Goal: Communication & Community: Answer question/provide support

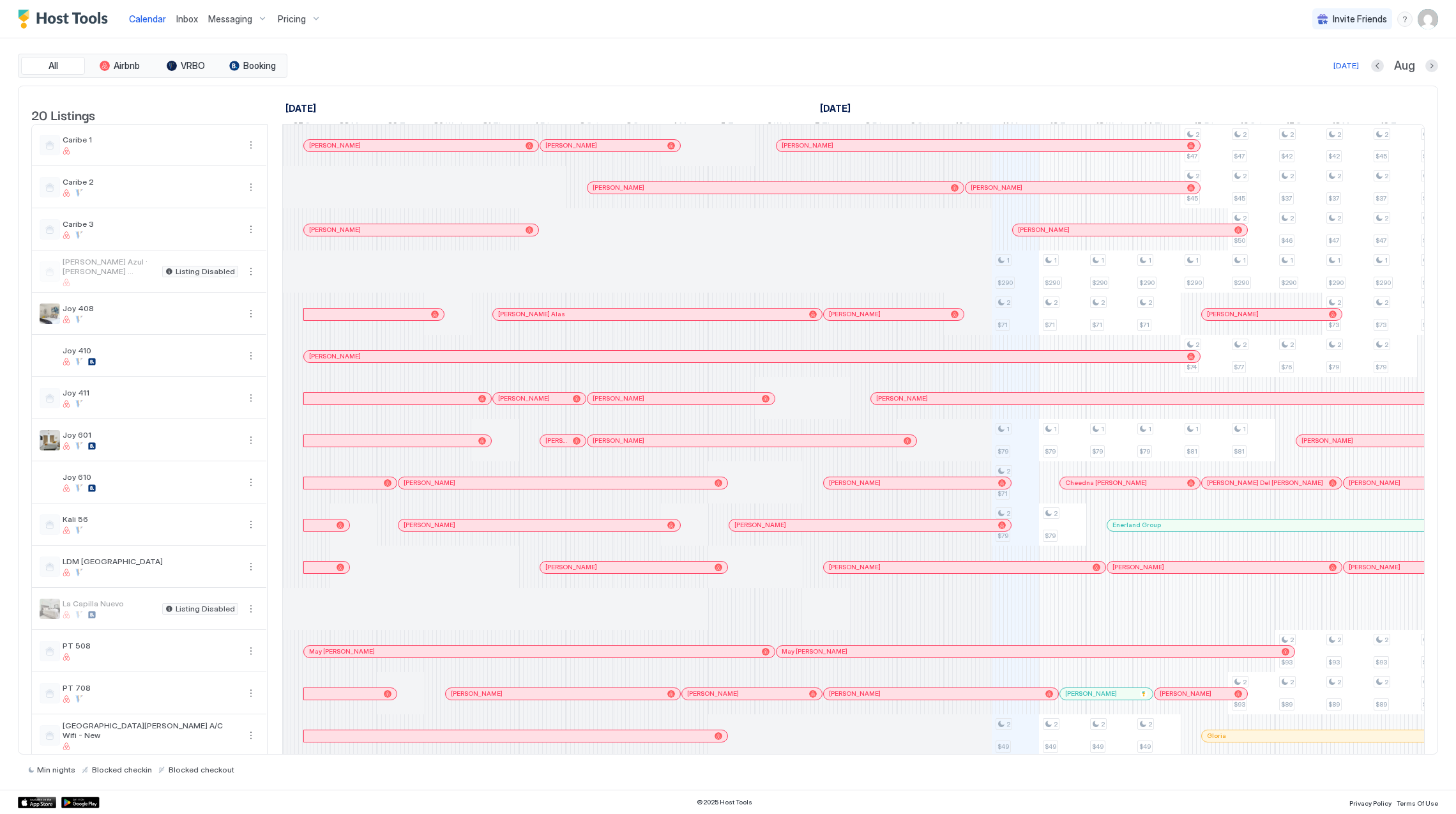
scroll to position [0, 709]
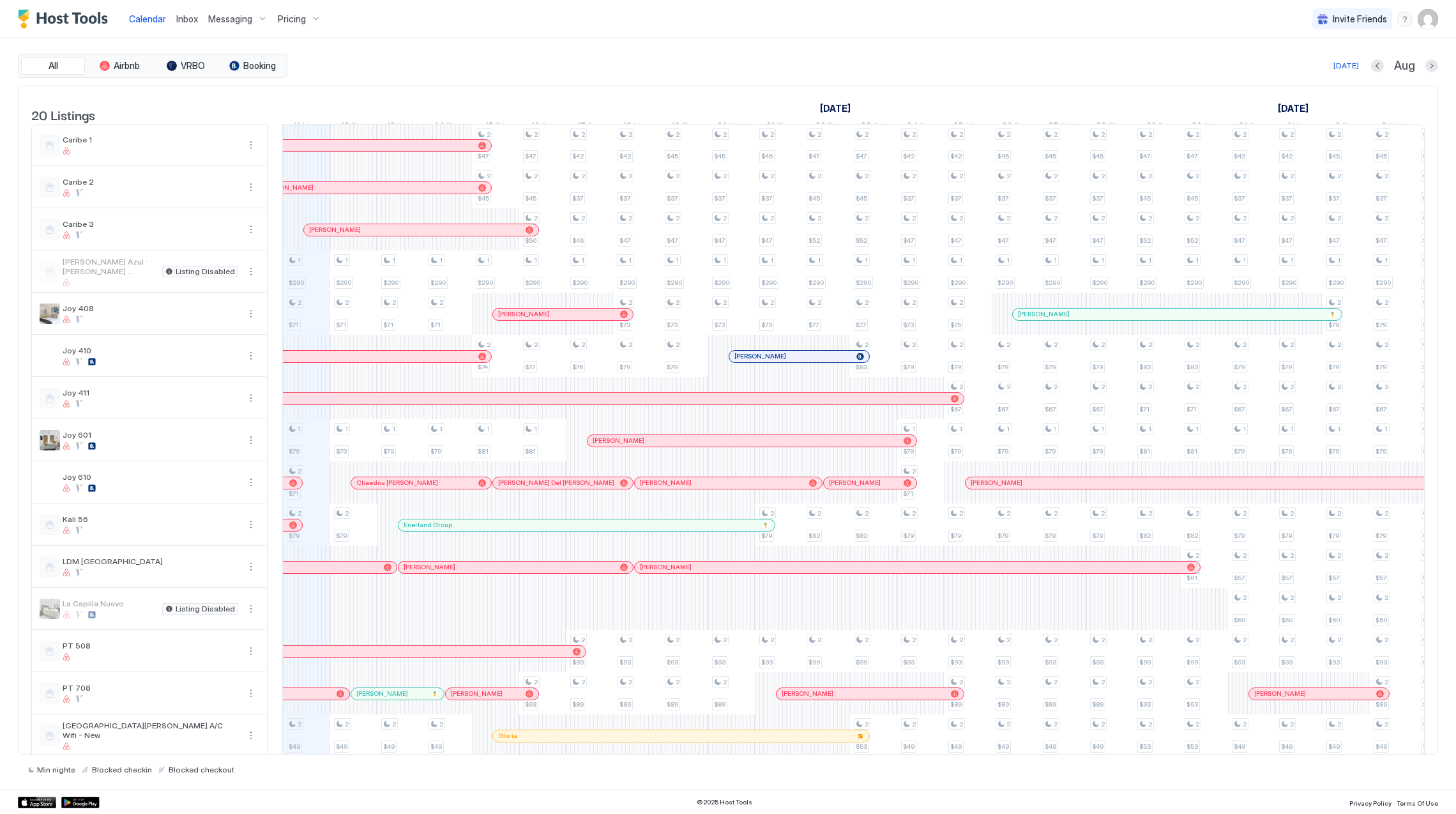
click at [185, 22] on span "Inbox" at bounding box center [187, 19] width 22 height 11
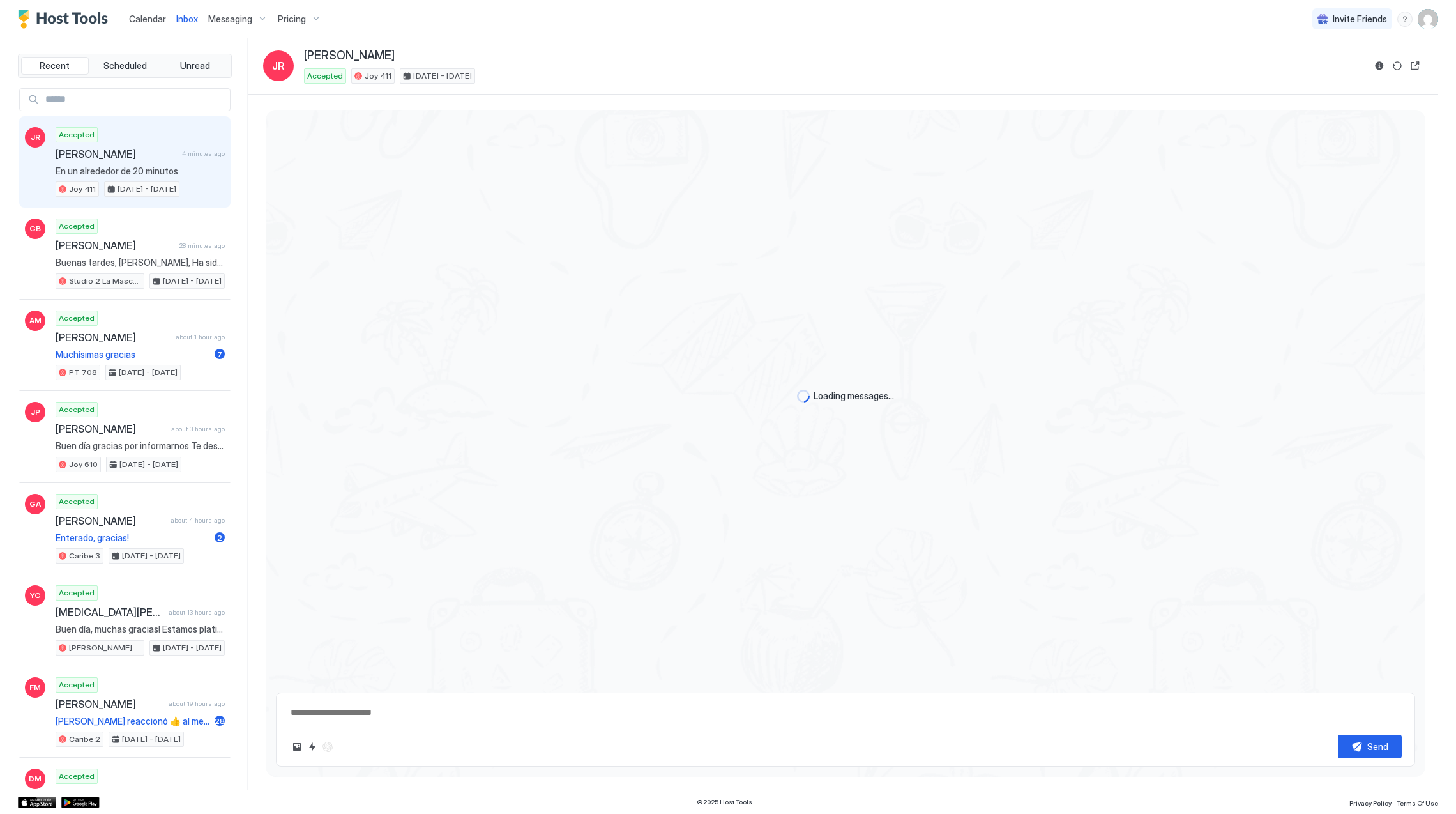
scroll to position [880, 0]
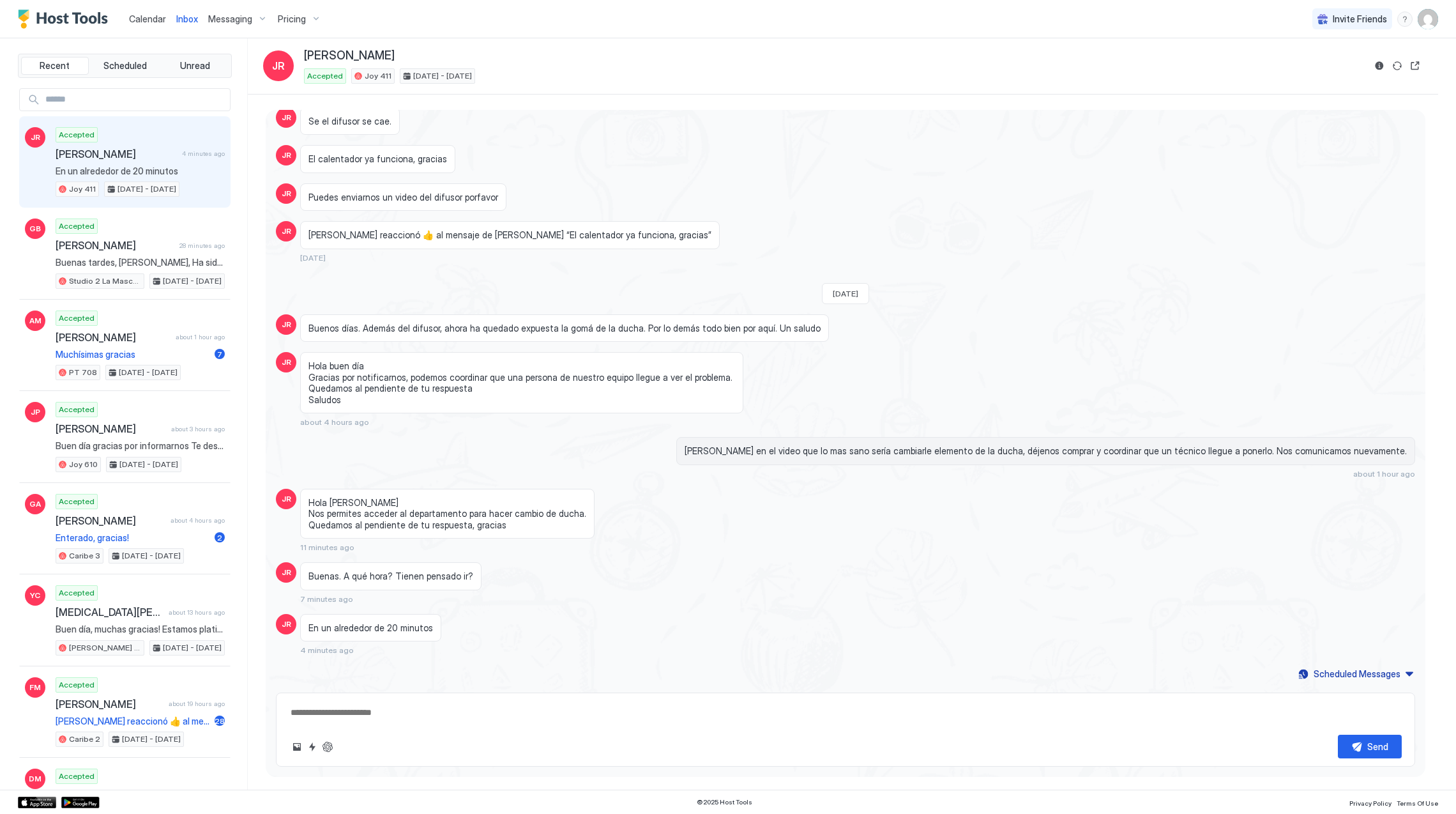
type textarea "*"
click at [69, 21] on img "Host Tools Logo" at bounding box center [66, 19] width 96 height 20
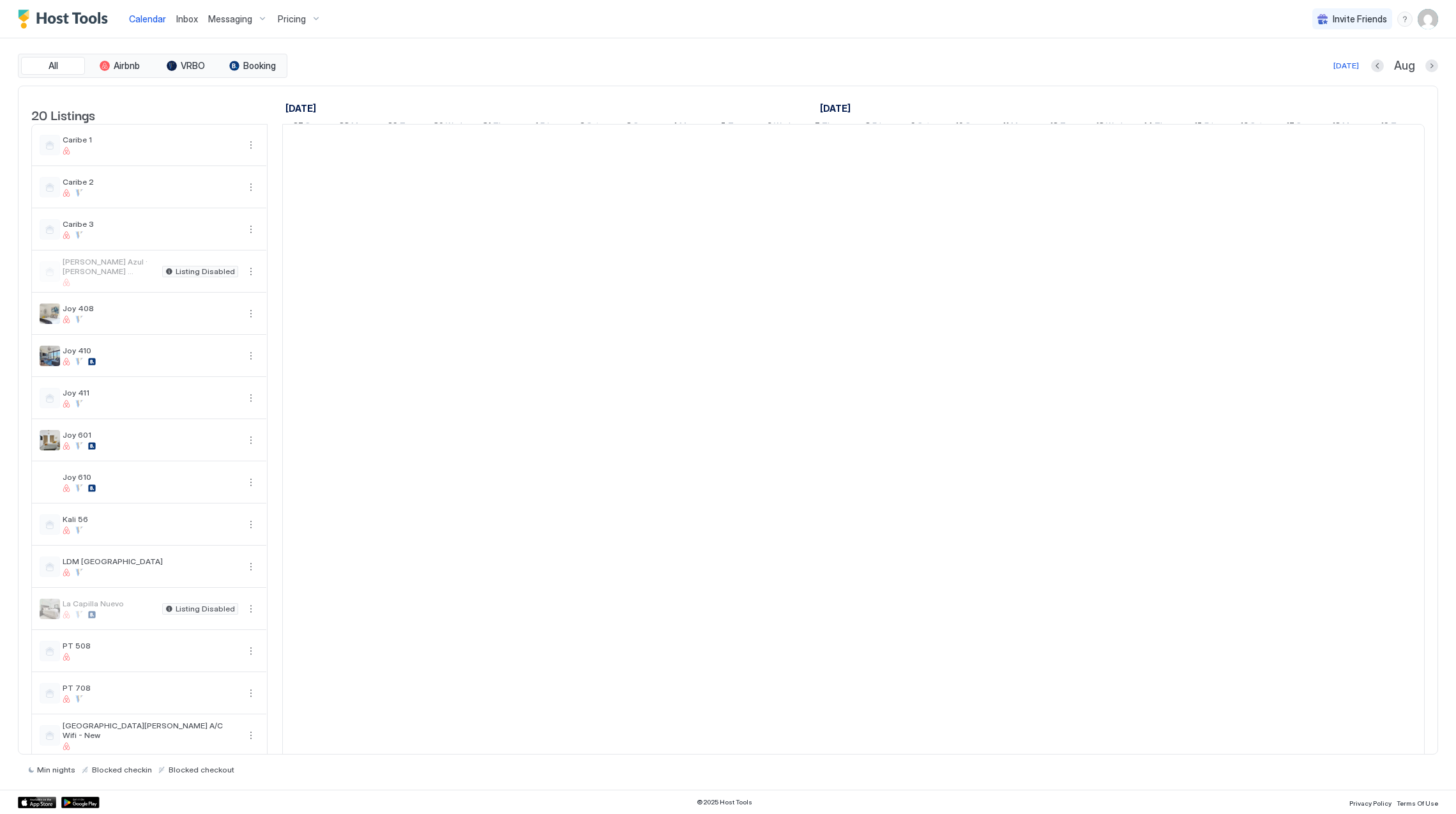
scroll to position [0, 709]
click at [186, 20] on span "Inbox" at bounding box center [187, 19] width 22 height 11
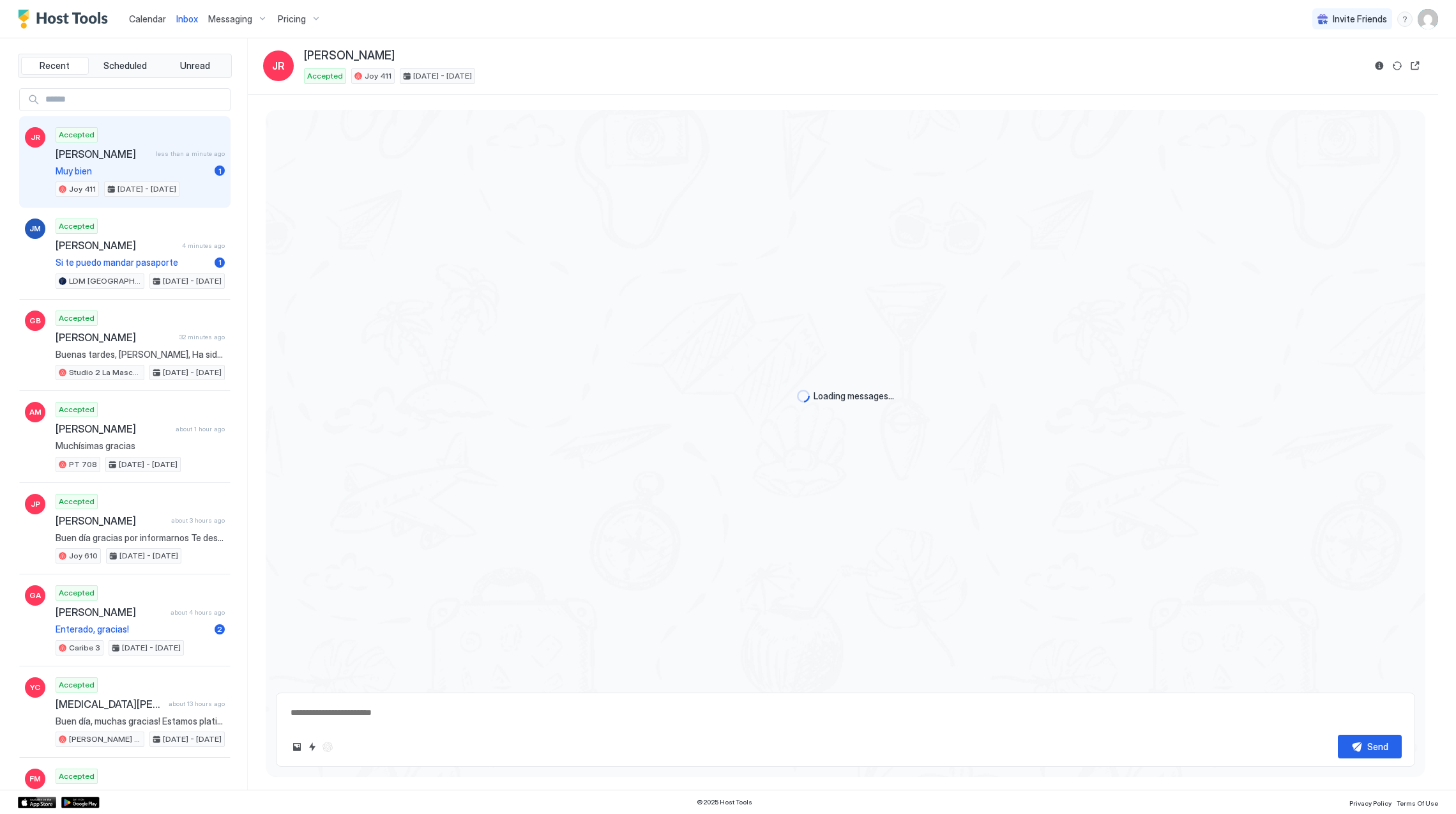
scroll to position [918, 0]
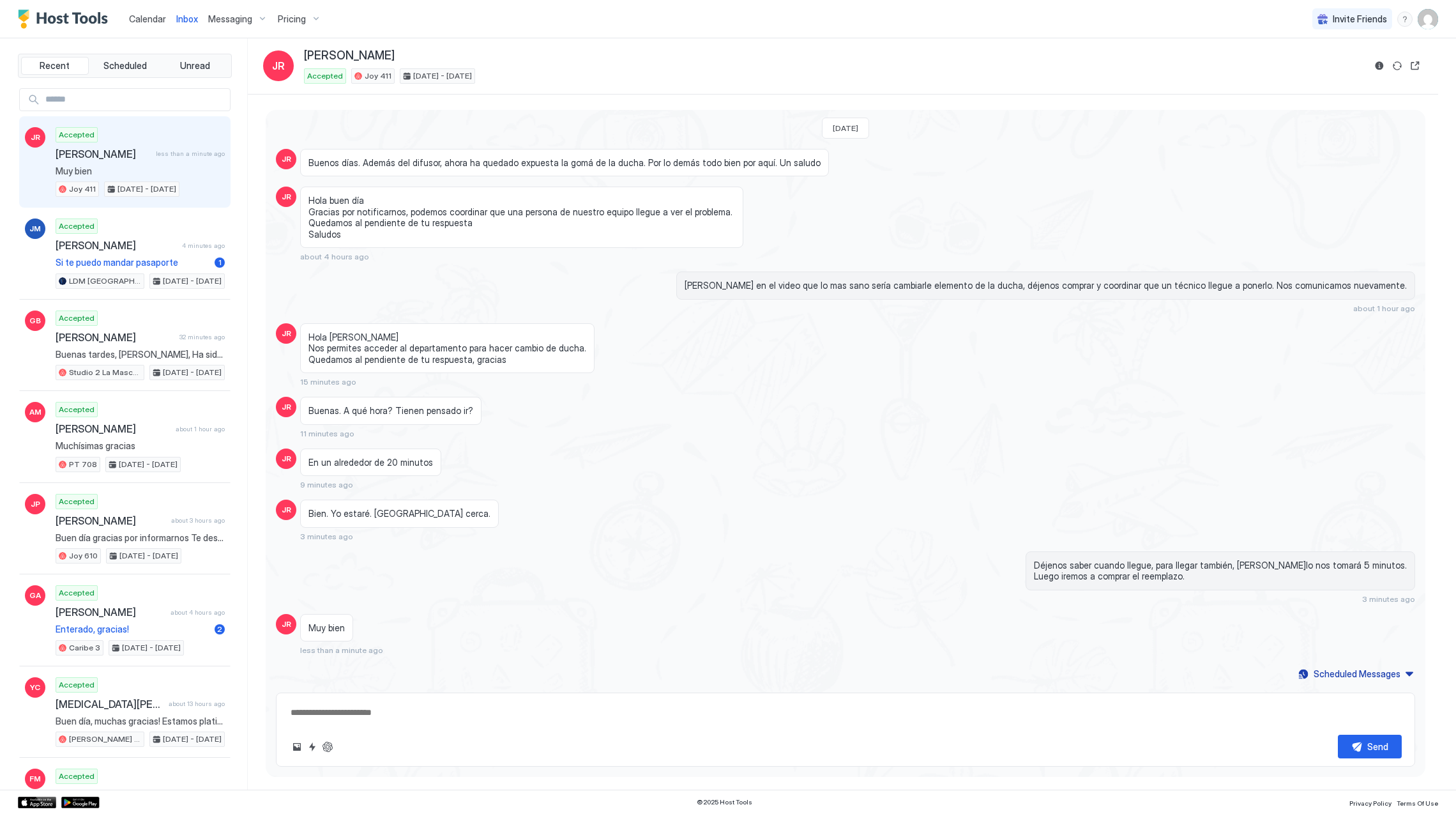
type textarea "*"
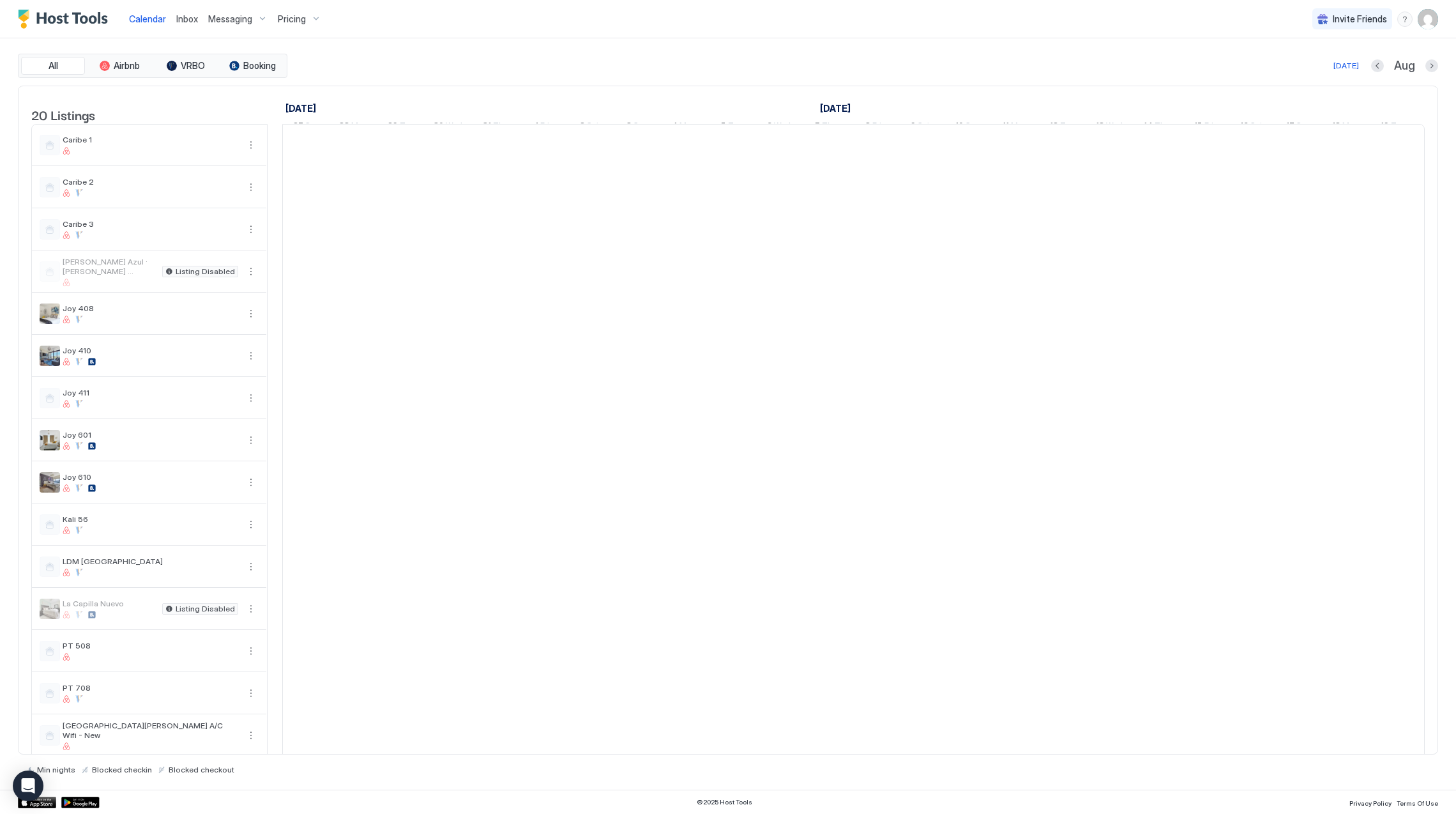
scroll to position [0, 709]
click at [191, 18] on span "Inbox" at bounding box center [187, 19] width 22 height 11
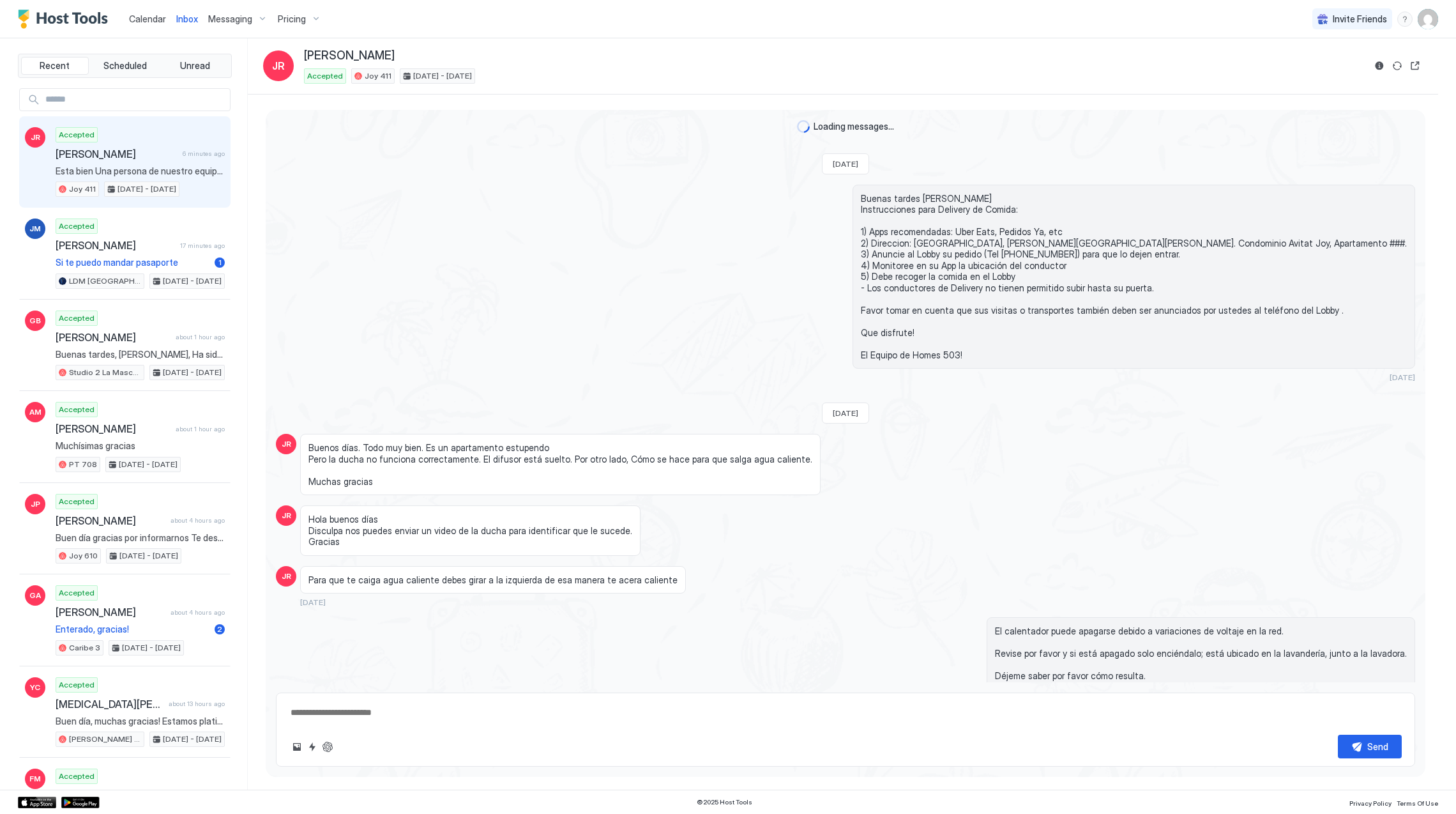
scroll to position [942, 0]
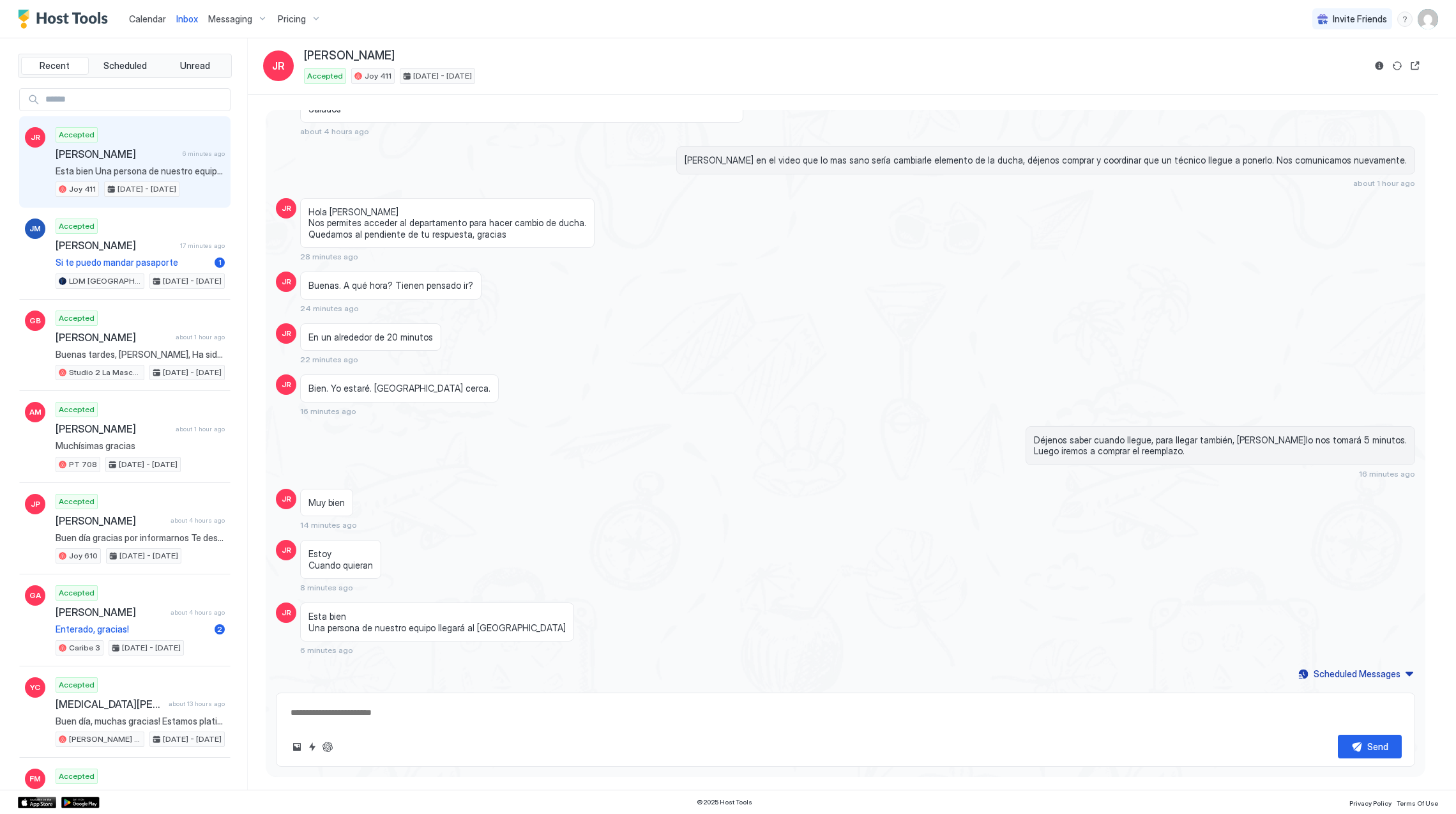
click at [167, 160] on span "[PERSON_NAME]" at bounding box center [116, 154] width 122 height 13
type textarea "*"
